Goal: Transaction & Acquisition: Subscribe to service/newsletter

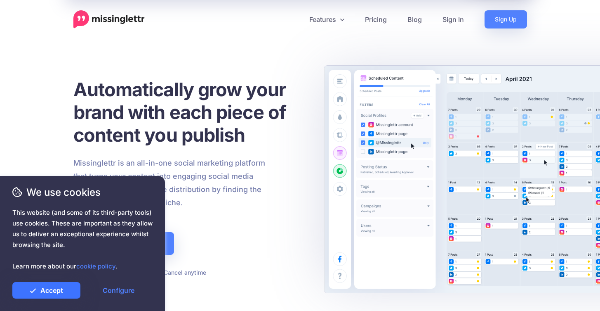
click at [41, 293] on link "Accept" at bounding box center [46, 290] width 68 height 16
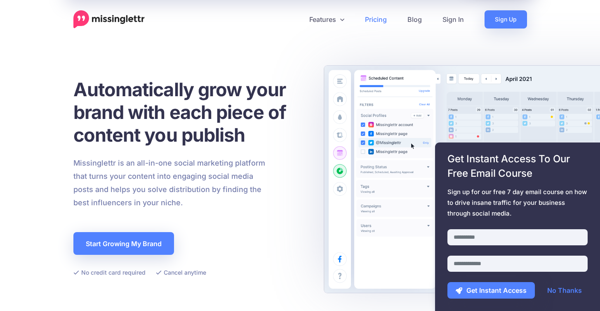
click at [394, 19] on link "Pricing" at bounding box center [376, 19] width 42 height 18
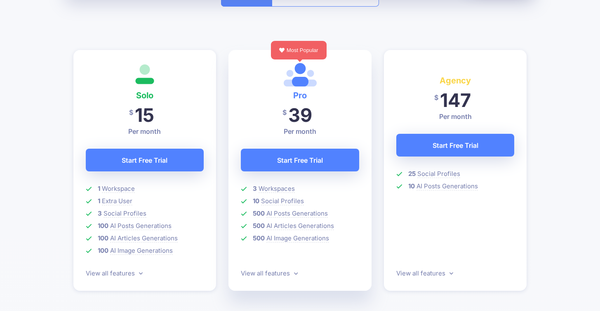
scroll to position [251, 0]
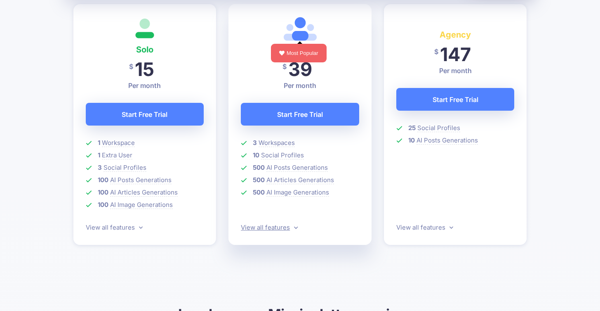
click at [293, 221] on div "Pro $ 32 39 Per month (billed yearly at $390) Start Free Trial 3 Workspaces 10 …" at bounding box center [299, 124] width 143 height 240
click at [292, 225] on link "View all features" at bounding box center [269, 227] width 57 height 8
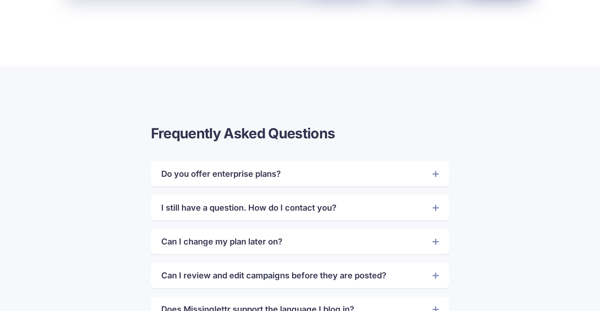
scroll to position [1733, 0]
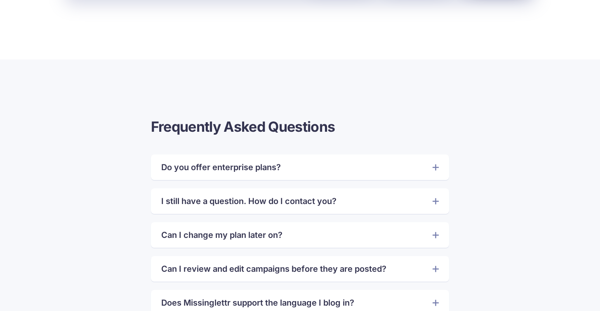
click at [209, 172] on link "Do you offer enterprise plans?" at bounding box center [300, 166] width 278 height 13
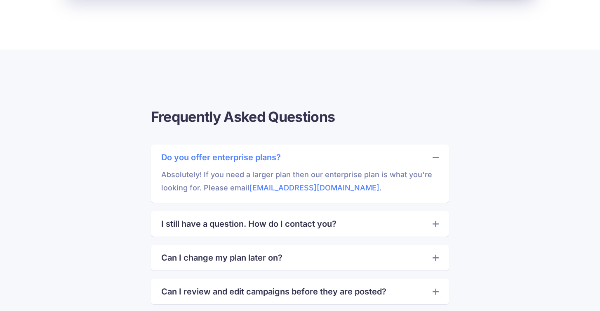
scroll to position [1766, 0]
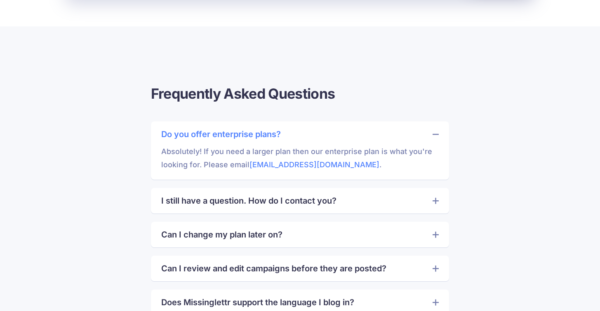
click at [199, 232] on link "Can I change my plan later on?" at bounding box center [300, 234] width 278 height 13
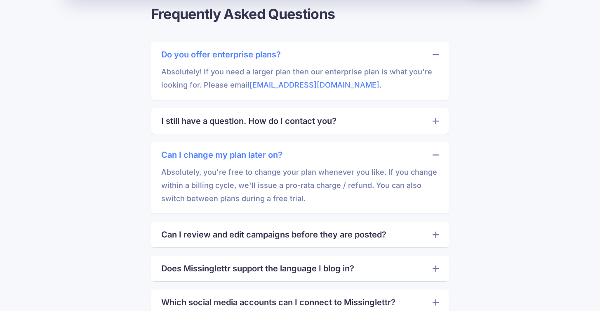
scroll to position [1892, 0]
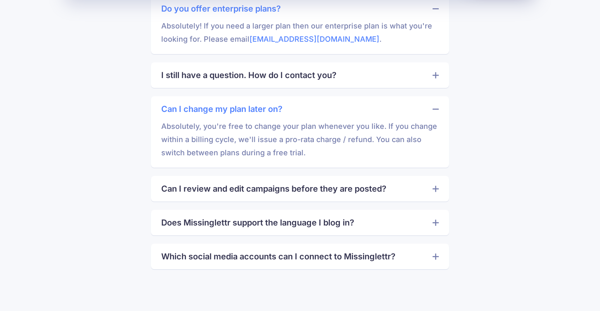
click at [214, 198] on div "Can I review and edit campaigns before they are posted? You have all the contro…" at bounding box center [300, 189] width 298 height 26
click at [218, 191] on link "Can I review and edit campaigns before they are posted?" at bounding box center [300, 188] width 278 height 13
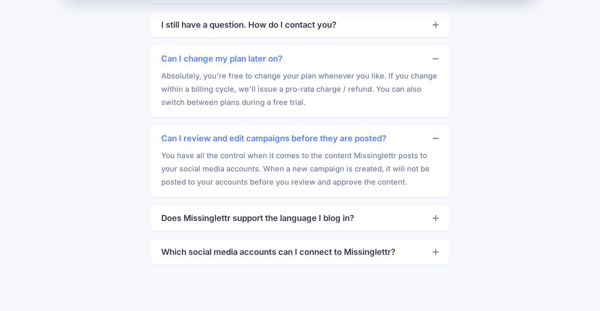
scroll to position [1944, 0]
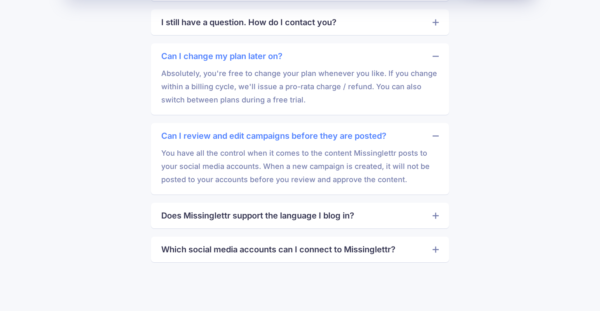
click at [211, 245] on link "Which social media accounts can I connect to Missinglettr?" at bounding box center [300, 248] width 278 height 13
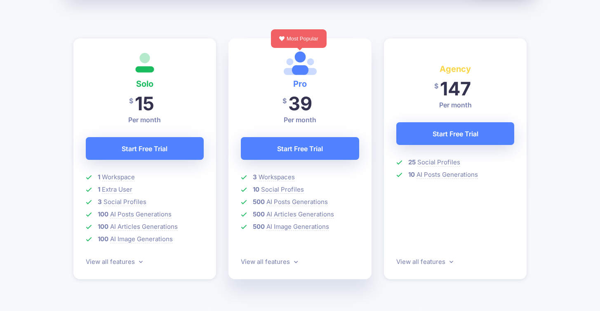
scroll to position [222, 0]
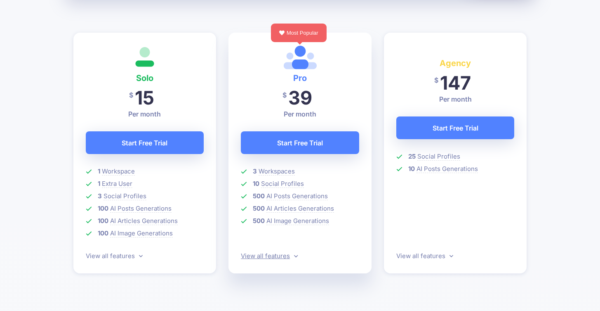
click at [266, 257] on link "View all features" at bounding box center [269, 256] width 57 height 8
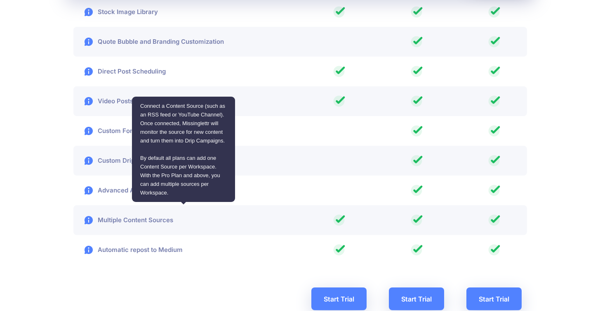
scroll to position [1469, 0]
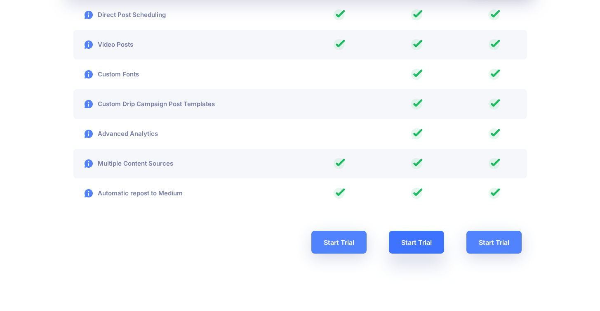
click at [400, 238] on link "Start Trial" at bounding box center [416, 242] width 55 height 23
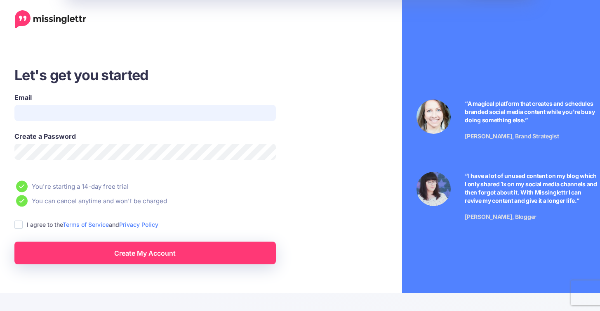
click at [214, 120] on input "Email" at bounding box center [144, 113] width 261 height 16
type input "**********"
click at [20, 226] on ins at bounding box center [18, 224] width 8 height 8
click at [117, 251] on link "Create My Account" at bounding box center [144, 252] width 261 height 23
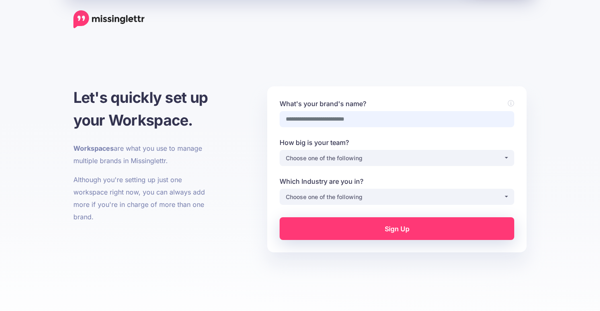
click at [360, 121] on input "What's your brand's name?" at bounding box center [397, 119] width 235 height 16
type input "**********"
click at [353, 149] on div "**********" at bounding box center [397, 151] width 235 height 28
click at [353, 153] on button "Choose one of the following" at bounding box center [397, 158] width 235 height 16
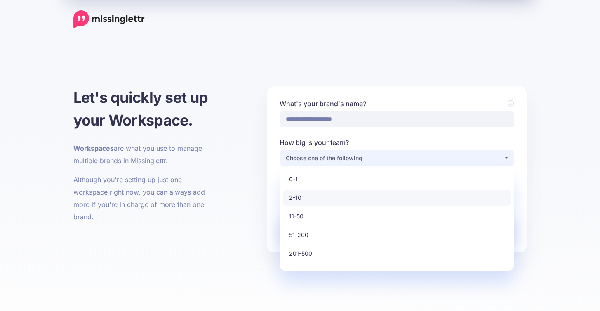
click at [335, 193] on link "2-10" at bounding box center [397, 197] width 228 height 16
select select "*"
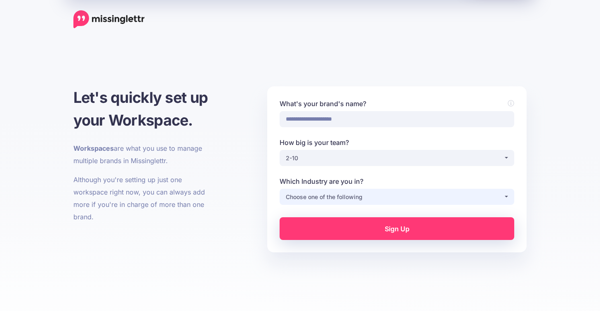
click at [334, 193] on div "Choose one of the following" at bounding box center [395, 197] width 218 height 10
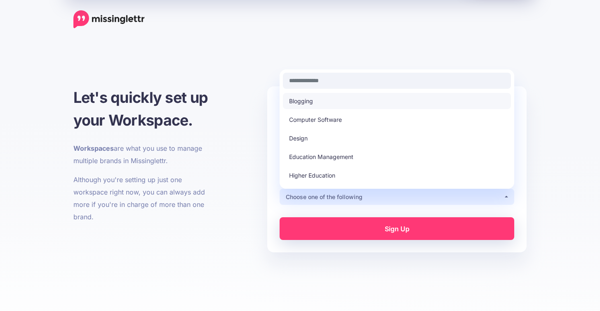
click at [318, 106] on link "Blogging" at bounding box center [397, 101] width 228 height 16
select select "********"
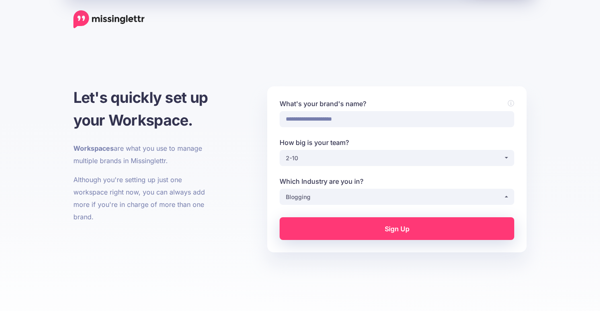
click at [356, 225] on link "Sign Up" at bounding box center [397, 228] width 235 height 23
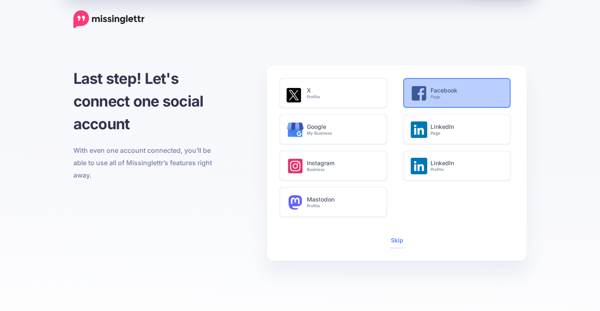
click at [425, 102] on div "Facebook Page" at bounding box center [457, 95] width 106 height 32
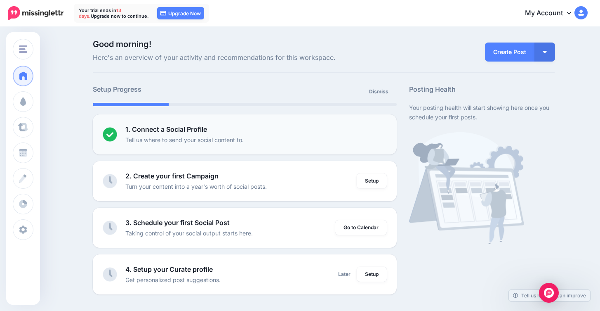
click at [244, 138] on p "Tell us where to send your social content to." at bounding box center [184, 139] width 118 height 9
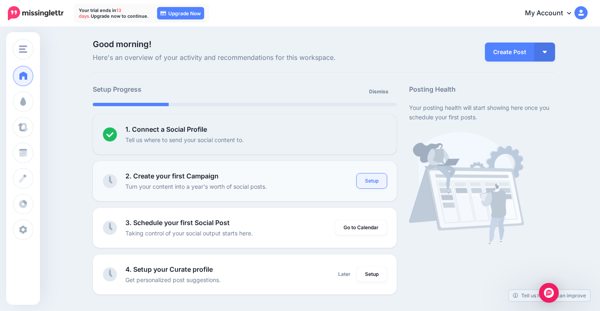
click at [368, 179] on link "Setup" at bounding box center [372, 180] width 30 height 15
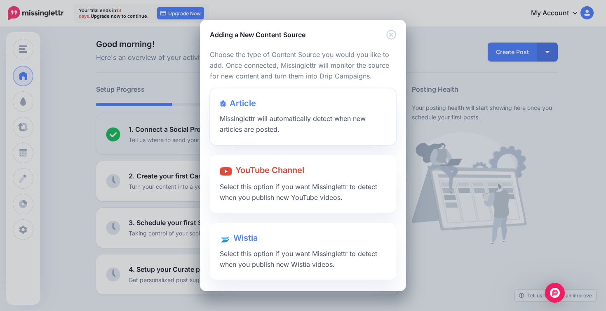
click at [302, 123] on div "Article Missinglettr will automatically detect when new articles are posted." at bounding box center [303, 116] width 186 height 56
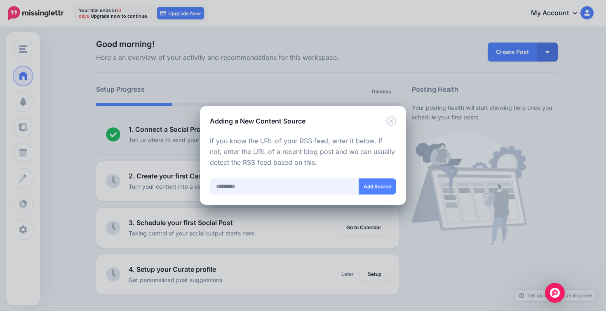
click at [319, 188] on input "text" at bounding box center [284, 186] width 149 height 16
paste input "**********"
type input "**********"
click at [365, 186] on button "Add Source" at bounding box center [378, 186] width 38 height 16
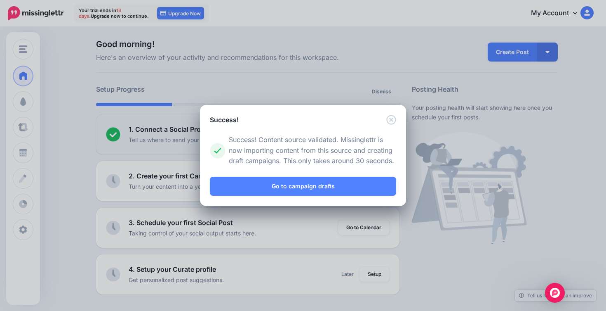
click at [365, 186] on link "Go to campaign drafts" at bounding box center [303, 185] width 186 height 19
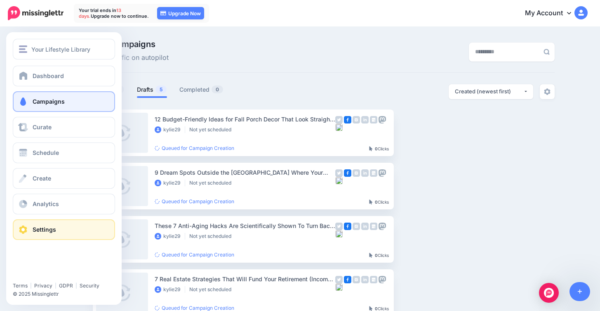
click at [39, 228] on span "Settings" at bounding box center [45, 229] width 24 height 7
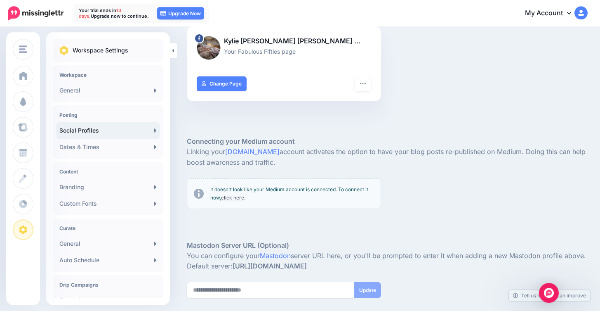
scroll to position [139, 0]
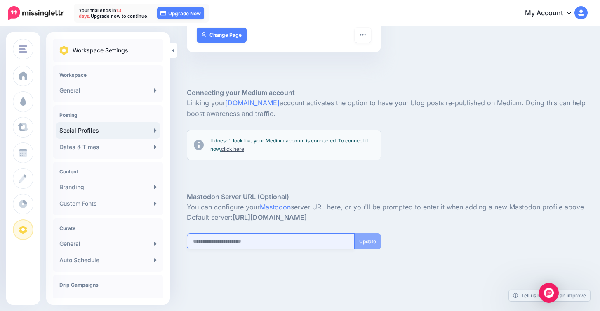
click at [295, 244] on input "url" at bounding box center [271, 241] width 168 height 16
paste input "**********"
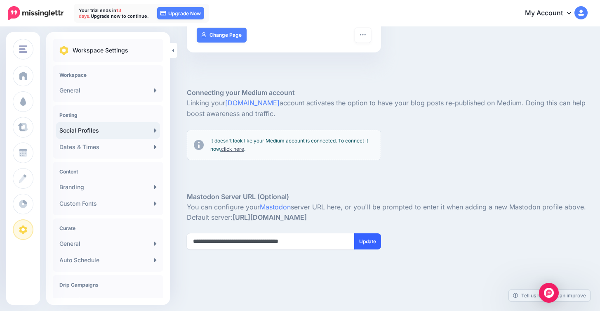
type input "**********"
click at [367, 243] on button "Update" at bounding box center [367, 241] width 27 height 16
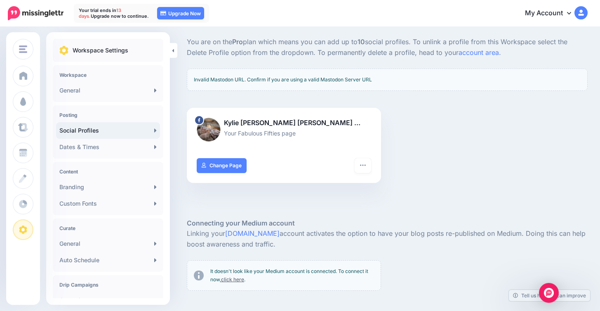
scroll to position [165, 0]
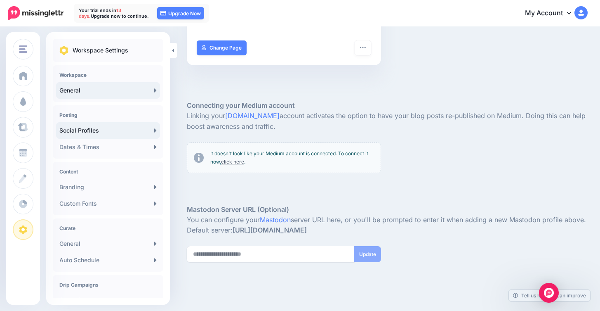
click at [154, 92] on icon at bounding box center [155, 90] width 2 height 7
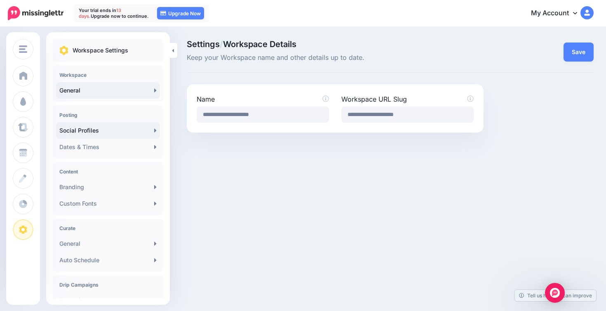
click at [146, 127] on link "Social Profiles" at bounding box center [108, 130] width 104 height 16
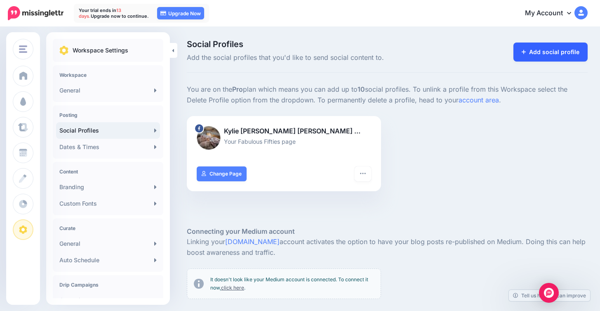
click at [549, 55] on link "Add social profile" at bounding box center [550, 51] width 75 height 19
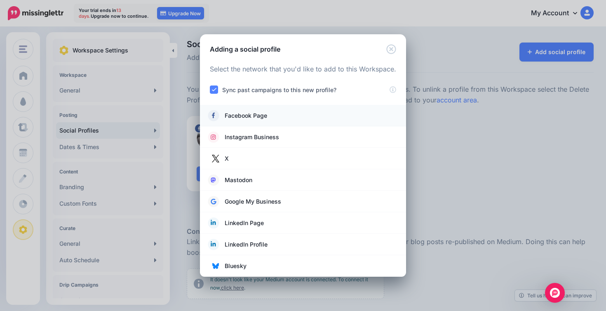
click at [330, 114] on link "Facebook Page" at bounding box center [303, 116] width 190 height 12
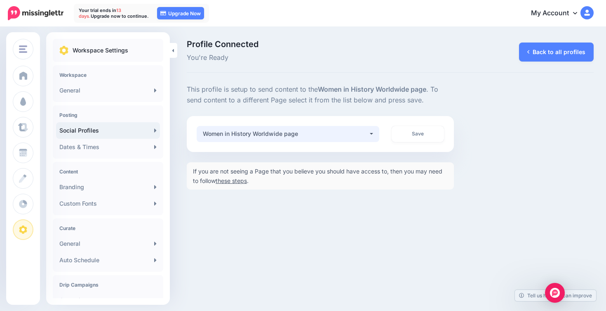
click at [369, 134] on button "Women in History Worldwide page" at bounding box center [288, 134] width 183 height 16
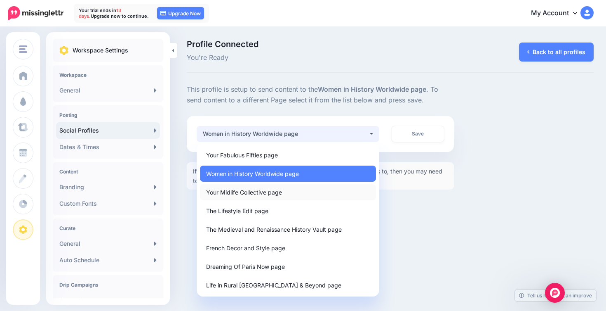
click at [307, 190] on link "Your Midlife Collective page" at bounding box center [288, 192] width 176 height 16
select select "**********"
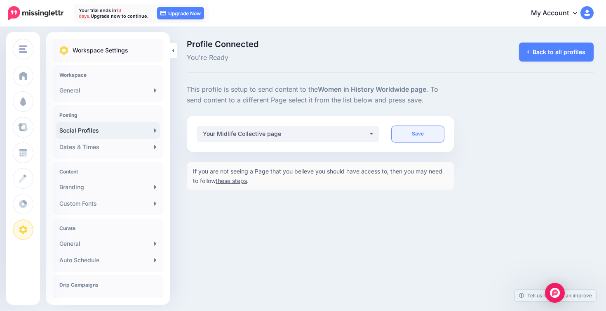
click at [406, 135] on link "Save" at bounding box center [418, 134] width 53 height 16
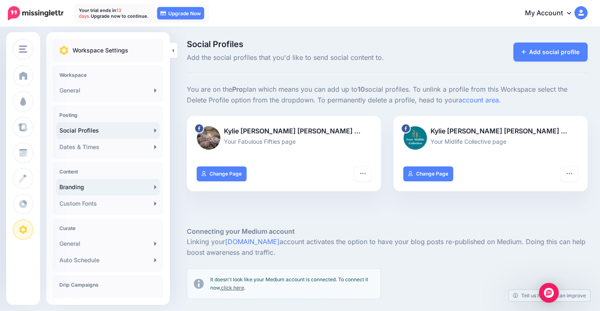
click at [125, 189] on link "Branding" at bounding box center [108, 187] width 104 height 16
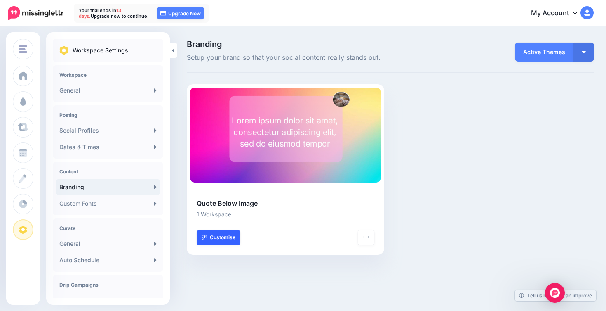
click at [223, 235] on link "Customise" at bounding box center [219, 237] width 44 height 15
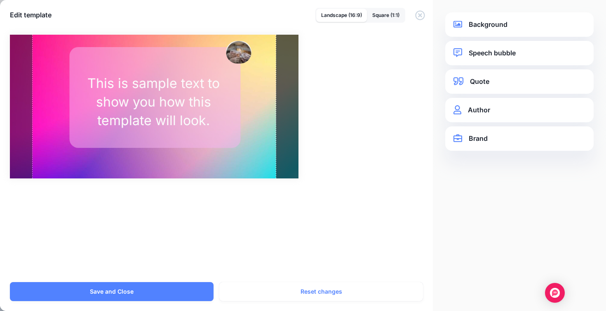
click at [500, 28] on link "Background" at bounding box center [520, 24] width 132 height 11
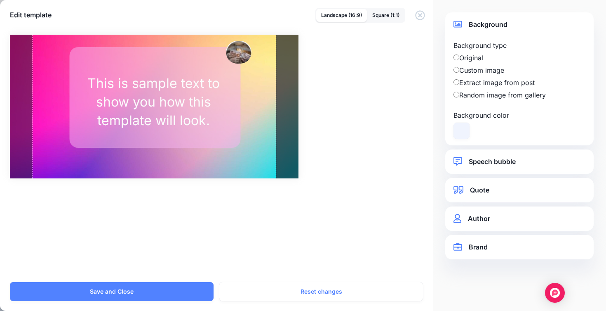
click at [482, 162] on link "Speech bubble" at bounding box center [520, 161] width 132 height 11
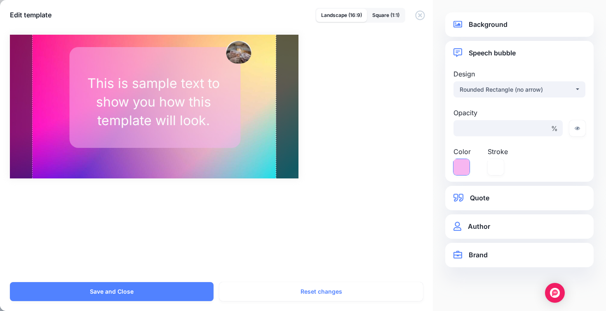
click at [467, 168] on icon at bounding box center [462, 167] width 16 height 16
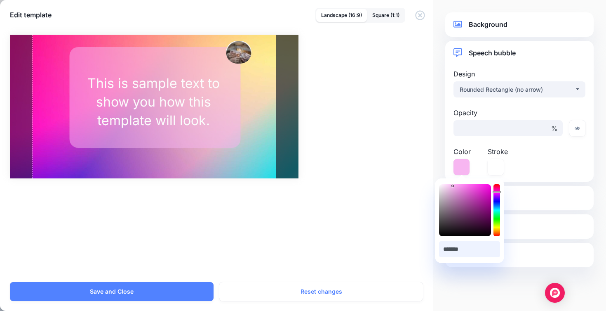
drag, startPoint x: 480, startPoint y: 248, endPoint x: 435, endPoint y: 248, distance: 45.4
click at [440, 248] on input "*******" at bounding box center [469, 249] width 61 height 16
paste input "text"
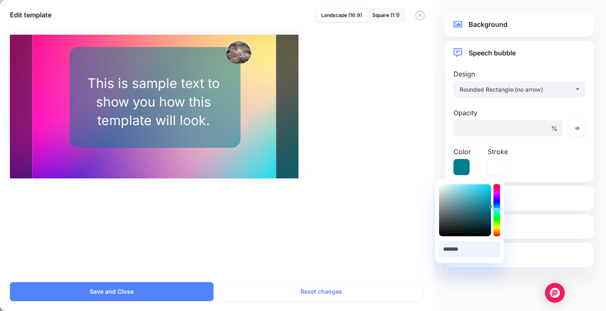
type input "*******"
click at [523, 168] on div "Opacity ** % Color Stroke" at bounding box center [520, 141] width 136 height 67
click at [442, 169] on div "Background Background type Original Background image Gallery folder / ** %" at bounding box center [519, 155] width 173 height 311
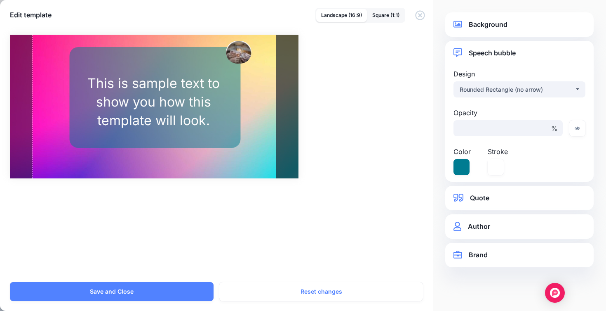
click at [476, 200] on link "Quote" at bounding box center [520, 197] width 132 height 11
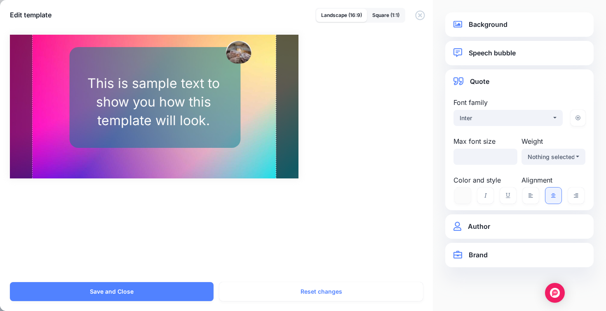
click at [474, 229] on link "Author" at bounding box center [520, 226] width 132 height 11
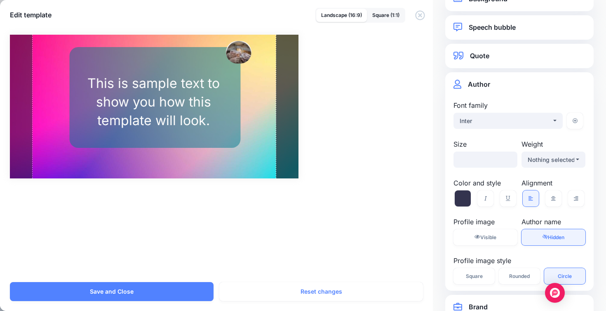
scroll to position [46, 0]
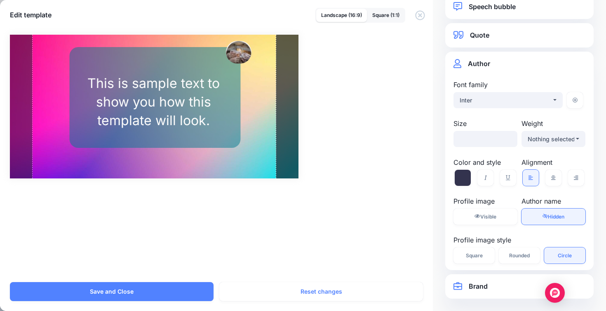
click at [483, 285] on link "Brand" at bounding box center [520, 285] width 132 height 11
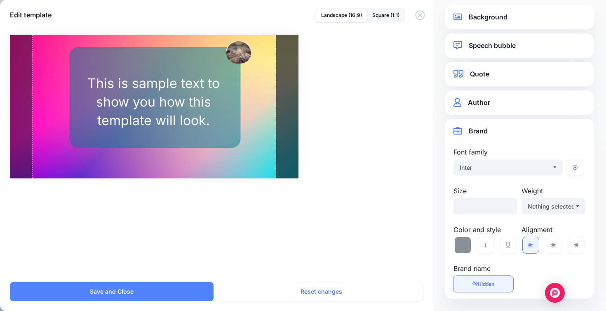
scroll to position [0, 0]
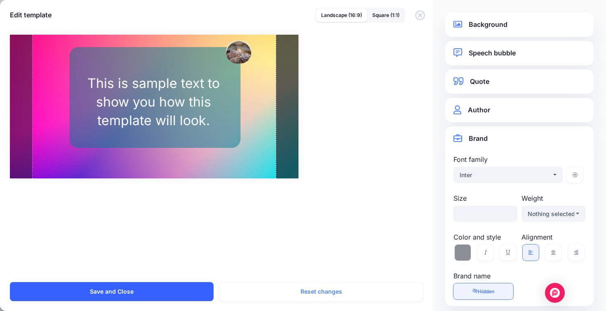
click at [189, 291] on button "Save and Close" at bounding box center [112, 291] width 204 height 19
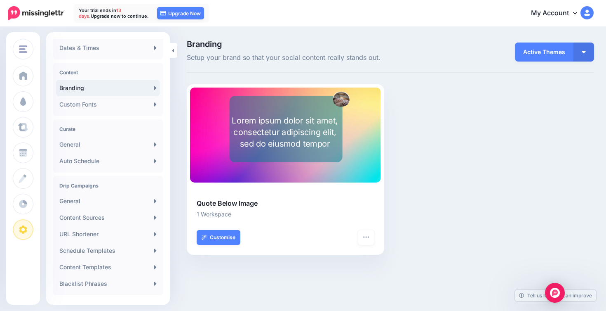
scroll to position [120, 0]
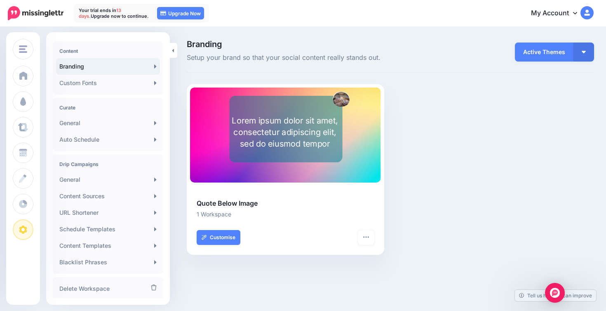
click at [130, 201] on link "Content Sources" at bounding box center [108, 196] width 104 height 16
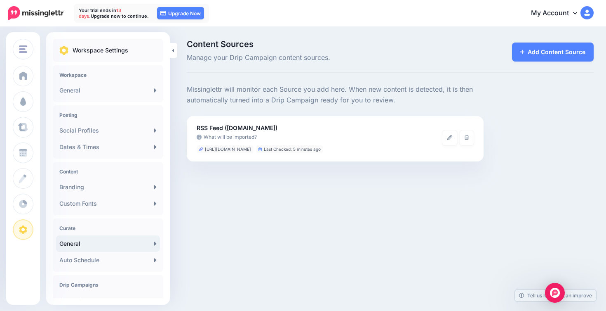
click at [82, 245] on link "General" at bounding box center [108, 243] width 104 height 16
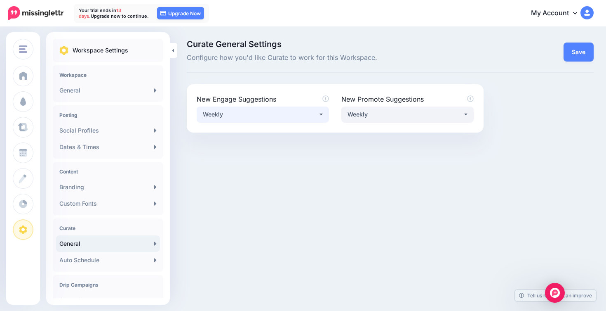
click at [256, 118] on div "Weekly" at bounding box center [260, 114] width 115 height 10
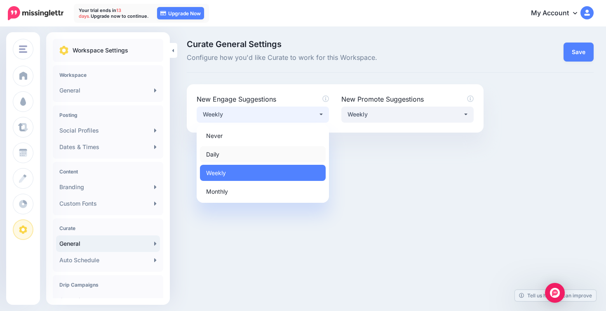
click at [248, 153] on link "Daily" at bounding box center [263, 154] width 126 height 16
select select "*****"
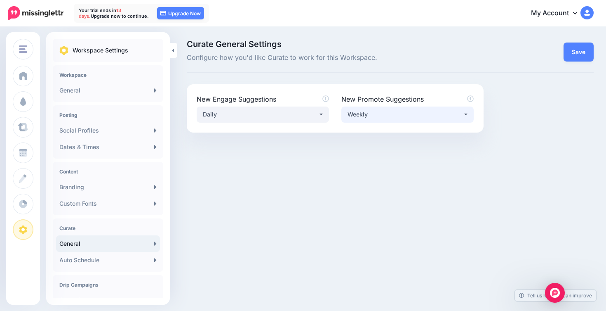
click at [362, 113] on div "Weekly" at bounding box center [405, 114] width 115 height 10
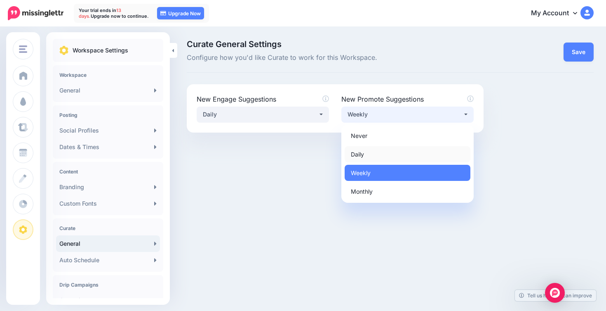
click at [361, 155] on span "Daily" at bounding box center [357, 154] width 13 height 10
select select "*****"
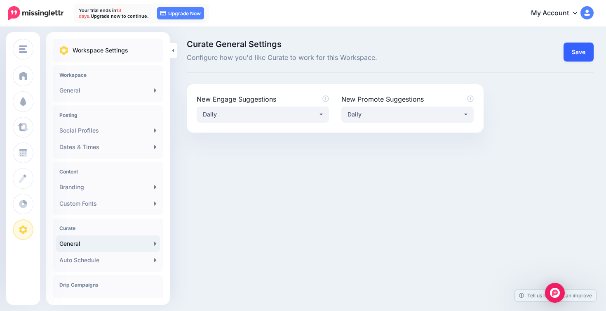
click at [579, 51] on link "Save" at bounding box center [579, 51] width 30 height 19
click at [575, 14] on icon at bounding box center [575, 13] width 4 height 2
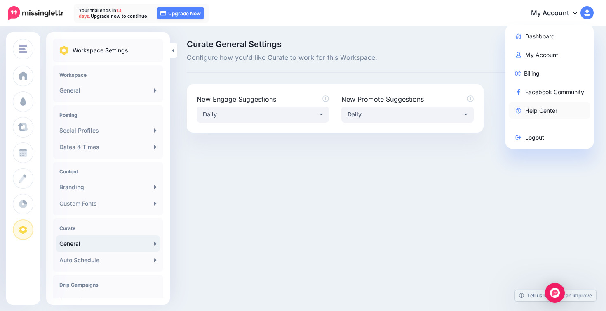
click at [528, 111] on link "Help Center" at bounding box center [550, 110] width 82 height 16
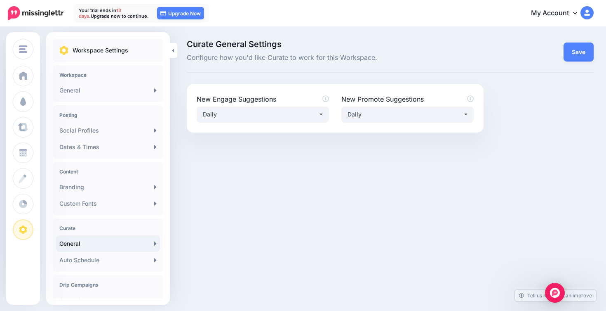
click at [576, 13] on icon at bounding box center [575, 12] width 4 height 7
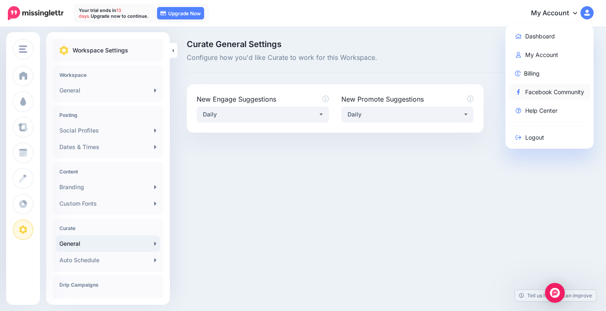
click at [562, 89] on link "Facebook Community" at bounding box center [550, 92] width 82 height 16
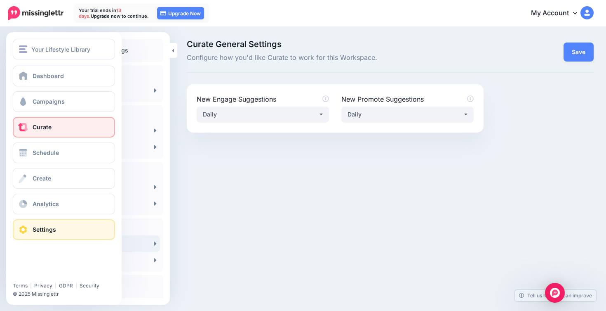
click at [45, 128] on span "Curate" at bounding box center [42, 126] width 19 height 7
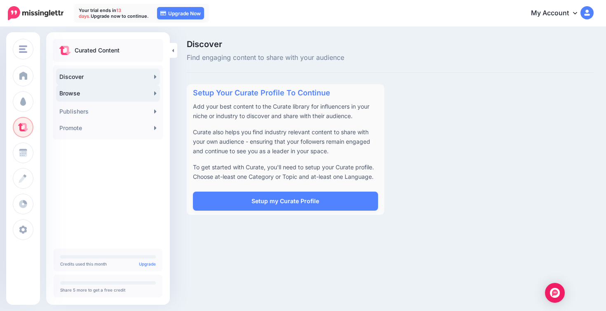
click at [144, 96] on link "Browse" at bounding box center [108, 93] width 104 height 16
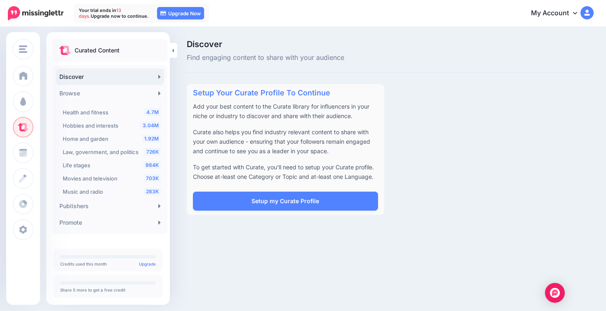
scroll to position [170, 0]
click at [95, 165] on div "984K Life stages" at bounding box center [112, 164] width 98 height 10
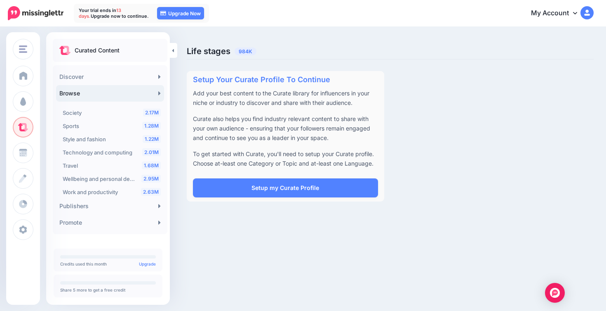
scroll to position [466, 0]
click at [97, 206] on link "Publishers" at bounding box center [110, 206] width 108 height 16
